Goal: Task Accomplishment & Management: Manage account settings

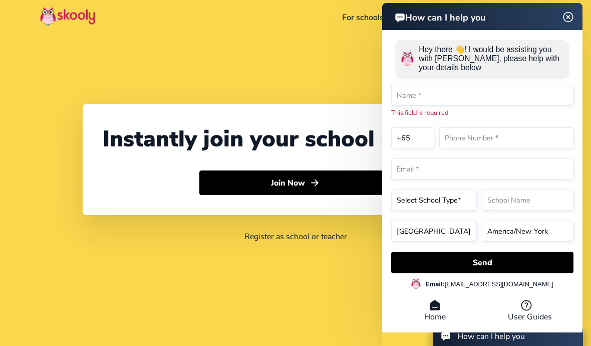
select select "65"
select select "[GEOGRAPHIC_DATA]"
select select "[GEOGRAPHIC_DATA]/[GEOGRAPHIC_DATA]"
click at [568, 18] on img at bounding box center [568, 17] width 13 height 19
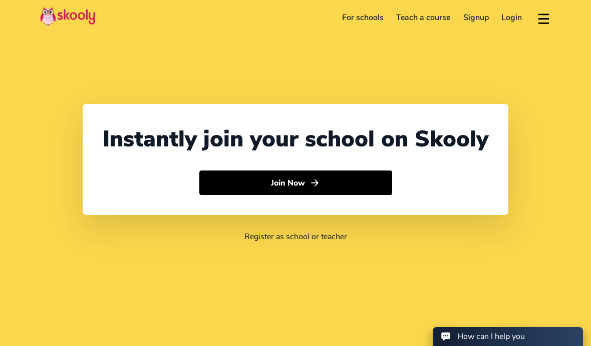
click at [525, 20] on link "Login" at bounding box center [513, 18] width 34 height 16
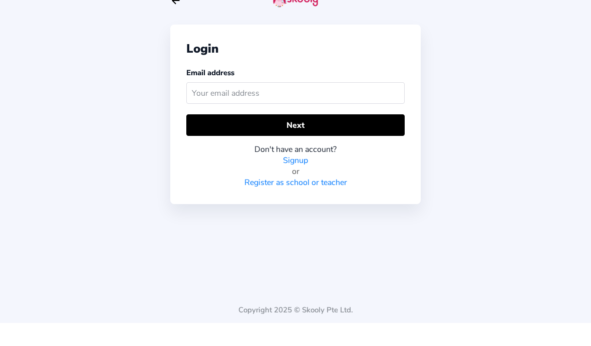
click at [338, 105] on input "text" at bounding box center [295, 116] width 218 height 22
type input "S"
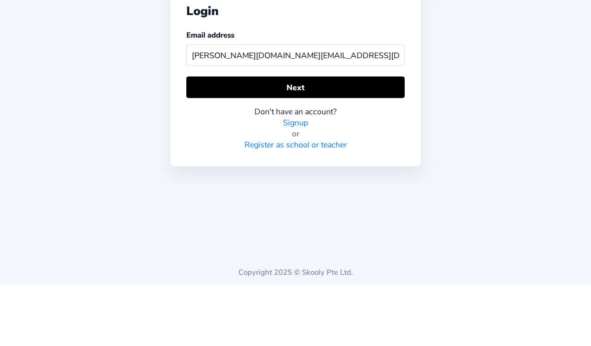
click at [353, 137] on button "Next" at bounding box center [295, 148] width 218 height 22
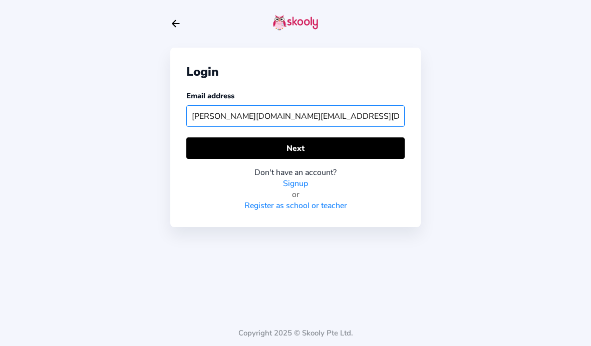
click at [223, 105] on input "[PERSON_NAME][DOMAIN_NAME][EMAIL_ADDRESS][DOMAIN_NAME]" at bounding box center [295, 116] width 218 height 22
click at [213, 105] on input "[PERSON_NAME][DOMAIN_NAME][EMAIL_ADDRESS][DOMAIN_NAME]" at bounding box center [295, 116] width 218 height 22
type input "[DOMAIN_NAME][EMAIL_ADDRESS][DOMAIN_NAME]"
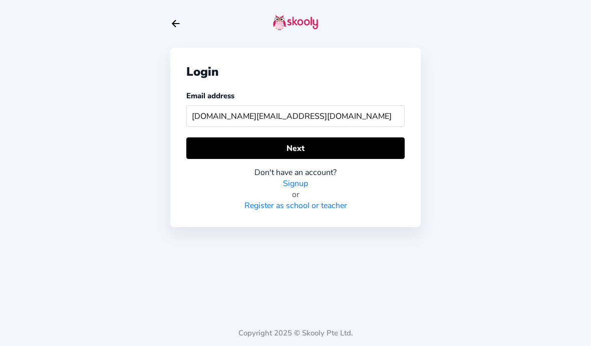
click at [357, 137] on button "Next" at bounding box center [295, 148] width 218 height 22
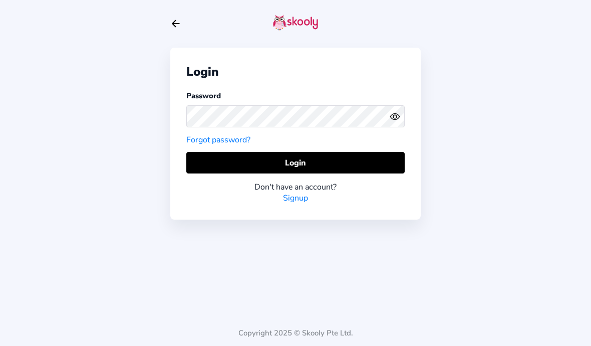
click at [371, 152] on button "Login" at bounding box center [295, 163] width 218 height 22
